Goal: Information Seeking & Learning: Learn about a topic

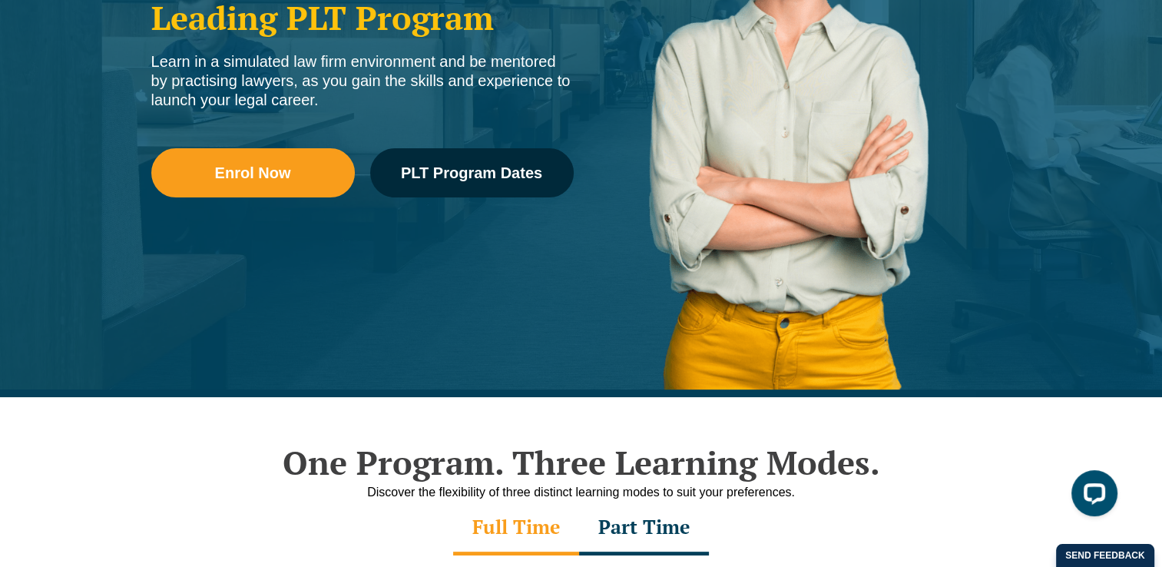
click at [518, 162] on li "Locations & Course Options PLT VIC PLT ACT PLT WA PLT QLD PLT SA PLT NSW" at bounding box center [589, 277] width 213 height 293
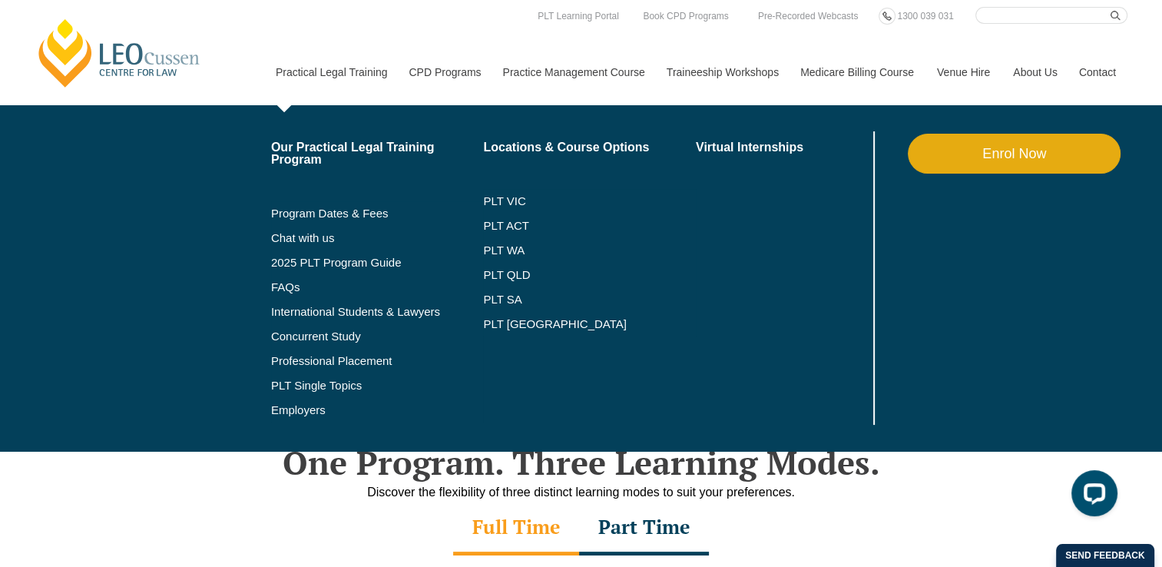
click at [504, 178] on li "Locations & Course Options PLT VIC PLT ACT PLT WA PLT QLD PLT SA PLT NSW" at bounding box center [589, 277] width 213 height 293
click at [518, 200] on link "PLT VIC" at bounding box center [589, 201] width 213 height 12
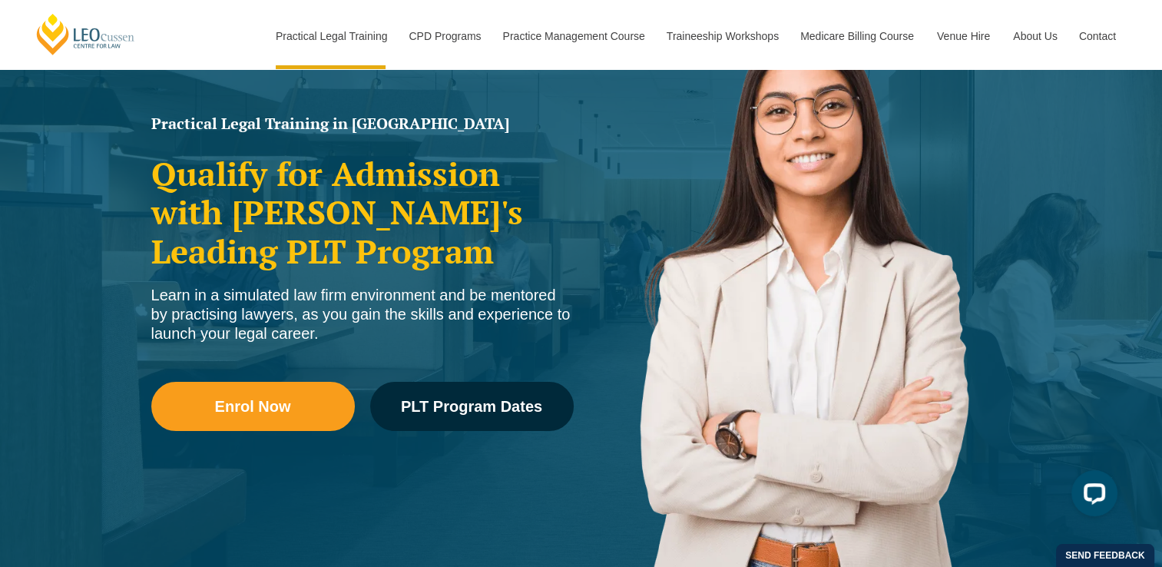
scroll to position [179, 0]
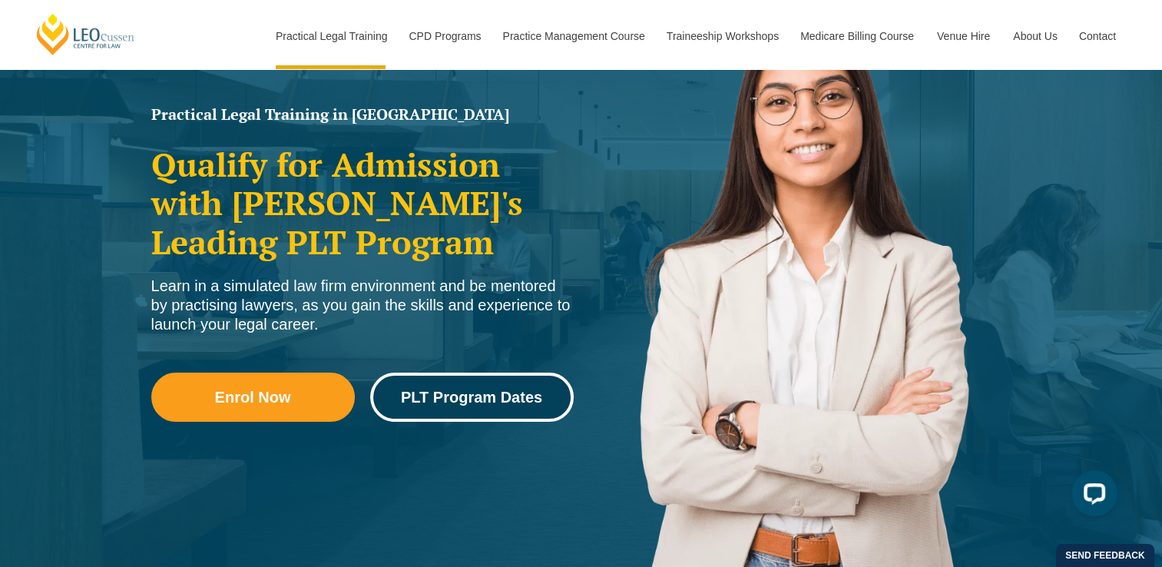
click at [401, 398] on span "PLT Program Dates" at bounding box center [471, 396] width 141 height 15
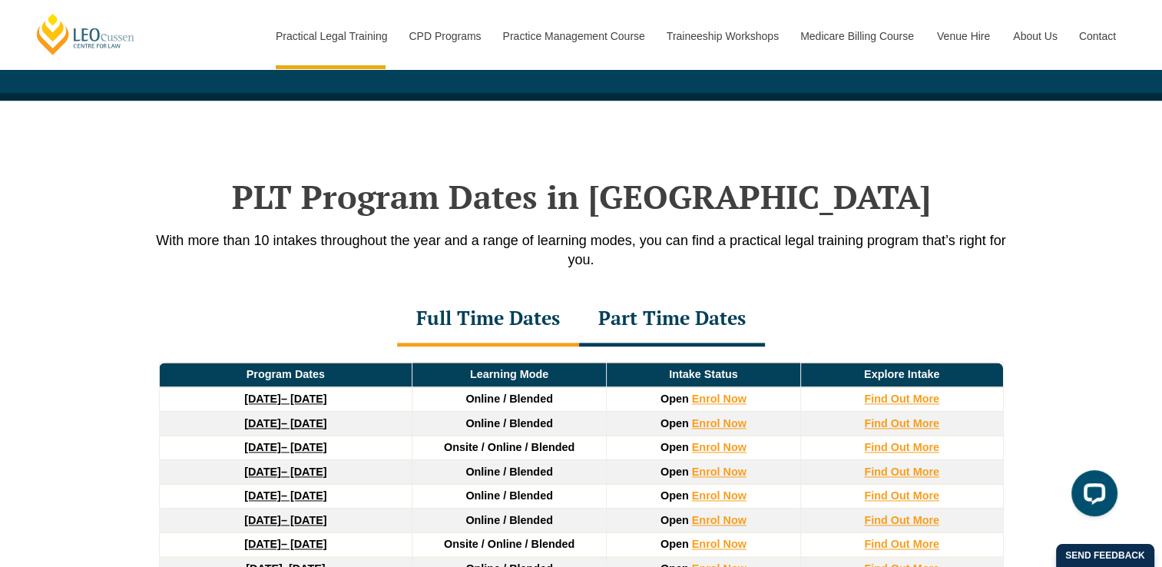
scroll to position [2001, 0]
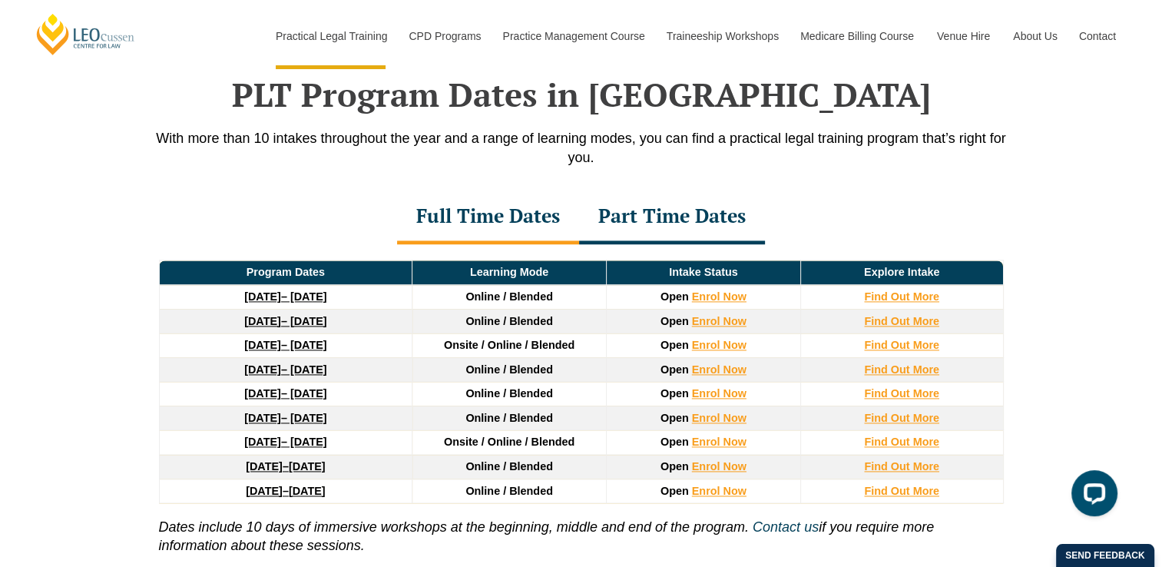
click at [606, 247] on div "Program Dates Learning Mode Intake Status Explore Intake 22 September 2025 – 20…" at bounding box center [581, 410] width 875 height 333
click at [606, 243] on div "Part Time Dates" at bounding box center [672, 217] width 186 height 54
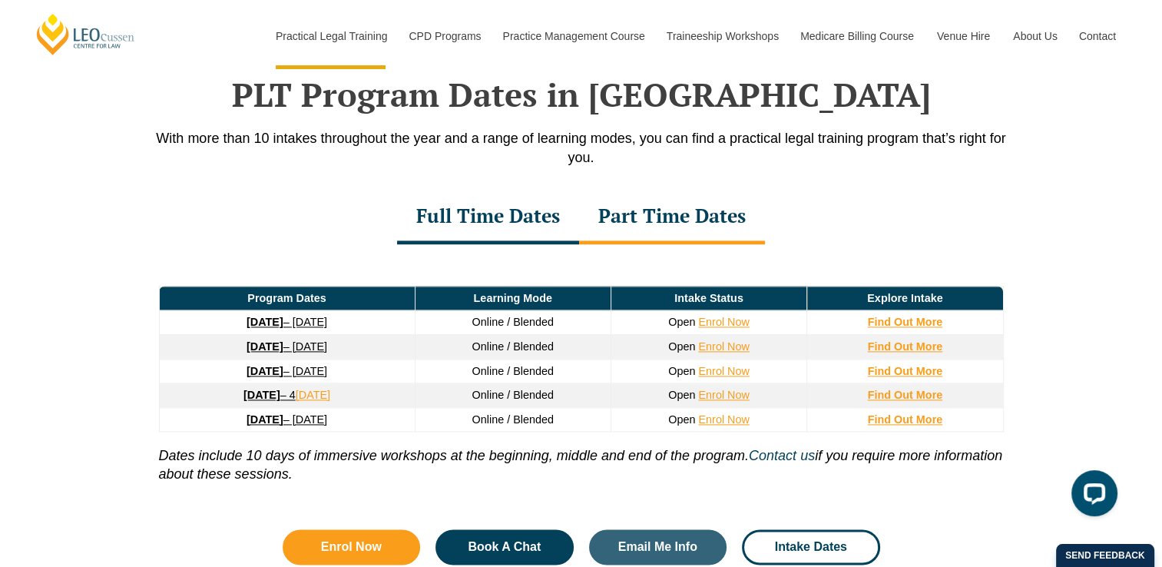
click at [544, 243] on div "Full Time Dates" at bounding box center [488, 217] width 182 height 54
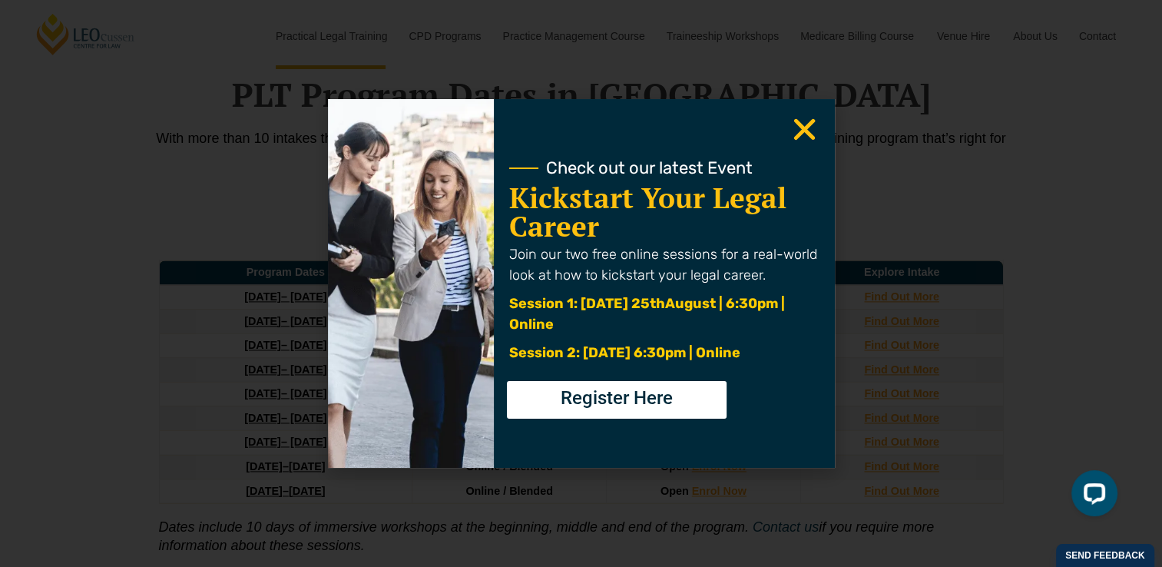
click at [814, 128] on icon "Close" at bounding box center [804, 129] width 30 height 30
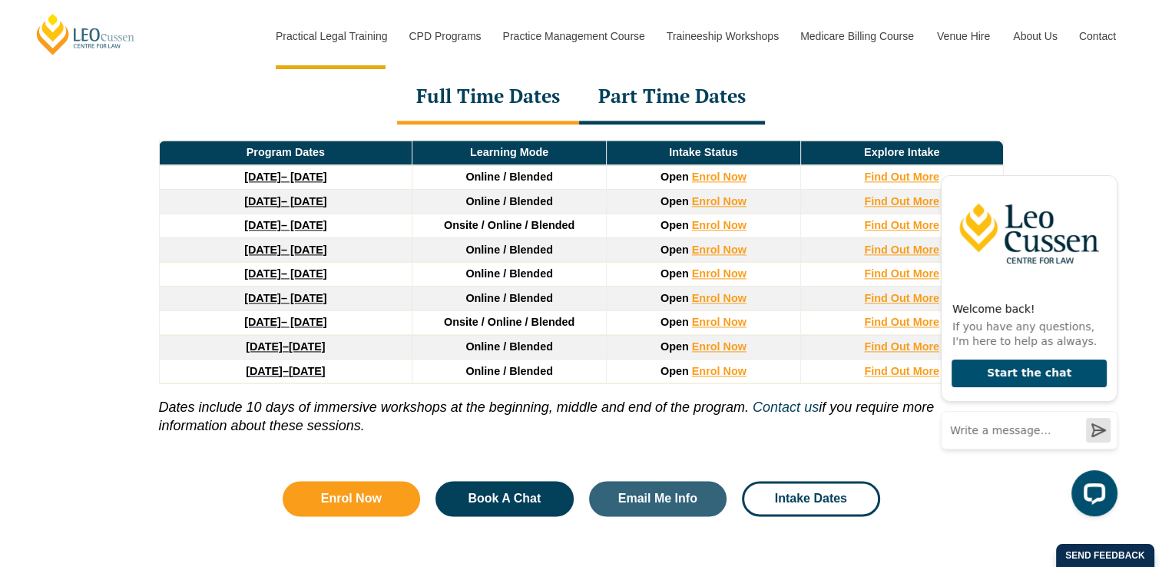
scroll to position [2128, 0]
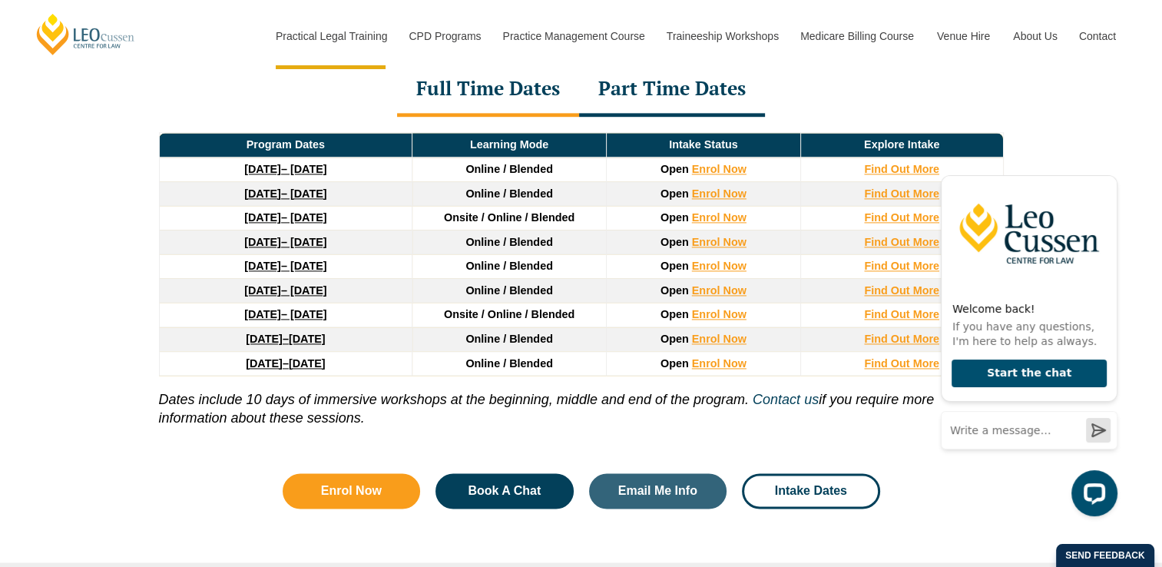
click at [272, 217] on strong "[DATE]" at bounding box center [262, 217] width 37 height 12
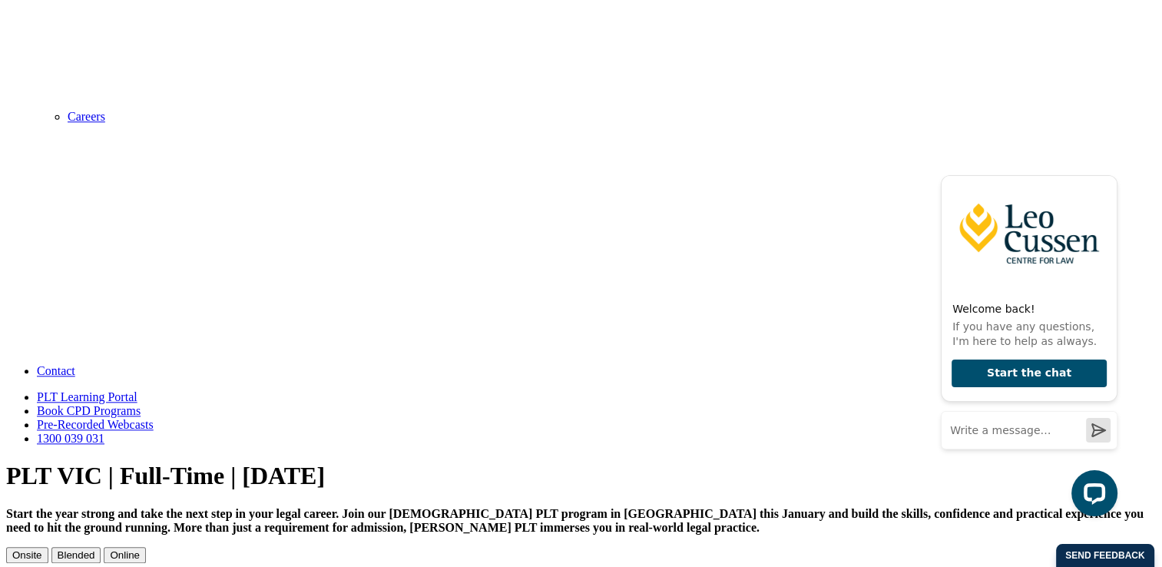
scroll to position [1586, 0]
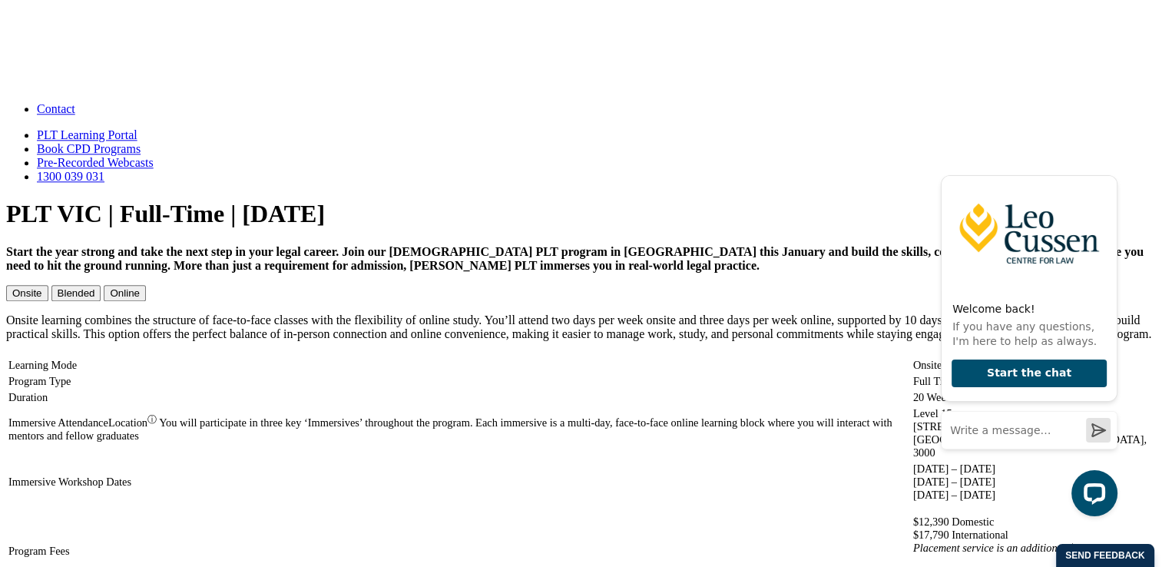
scroll to position [1842, 0]
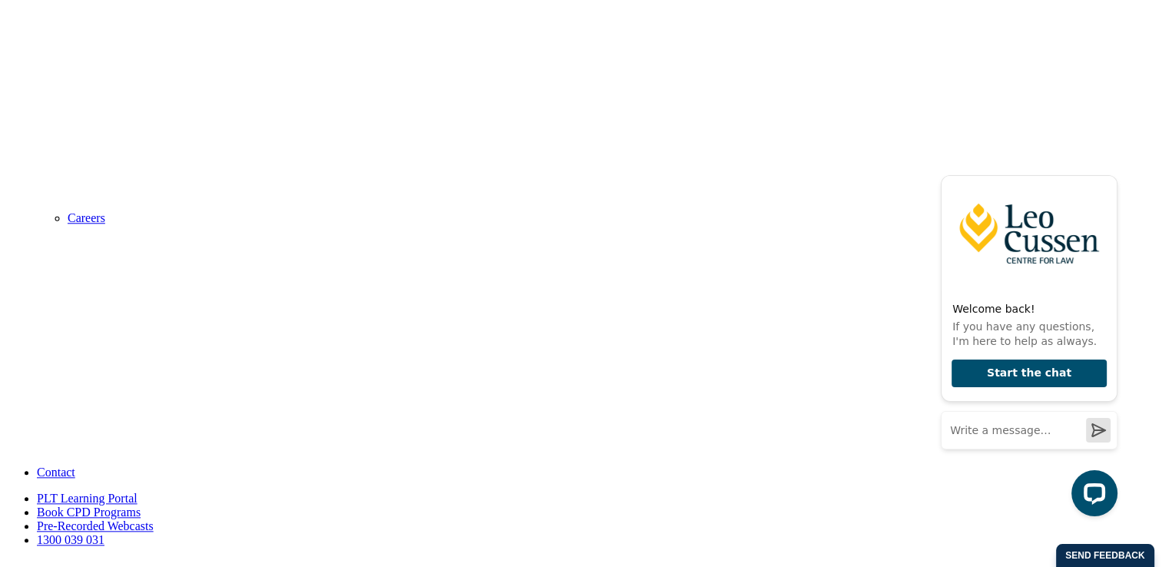
scroll to position [1459, 0]
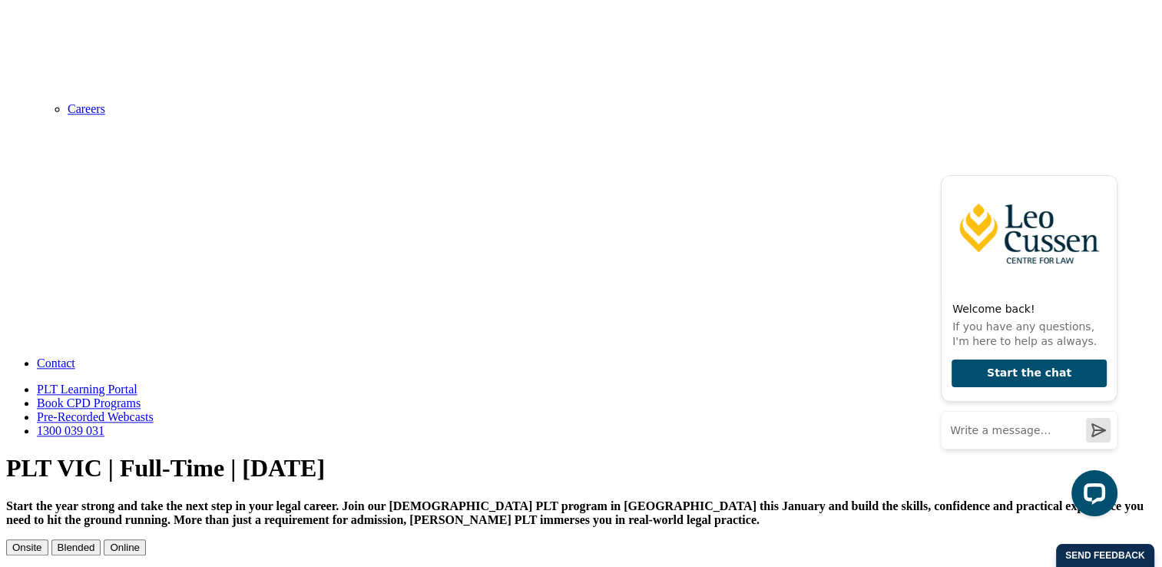
scroll to position [1638, 0]
